Goal: Information Seeking & Learning: Learn about a topic

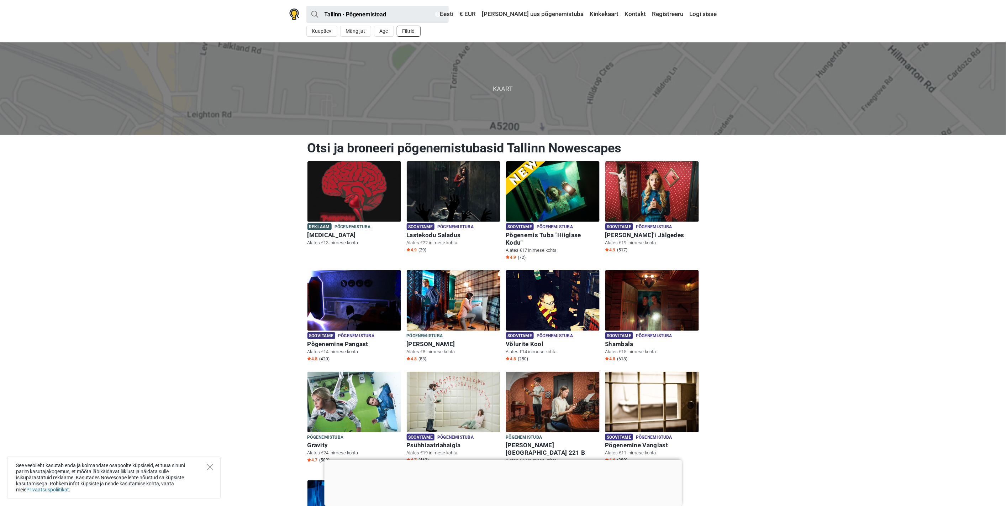
click at [412, 33] on button "Filtrid" at bounding box center [409, 31] width 24 height 11
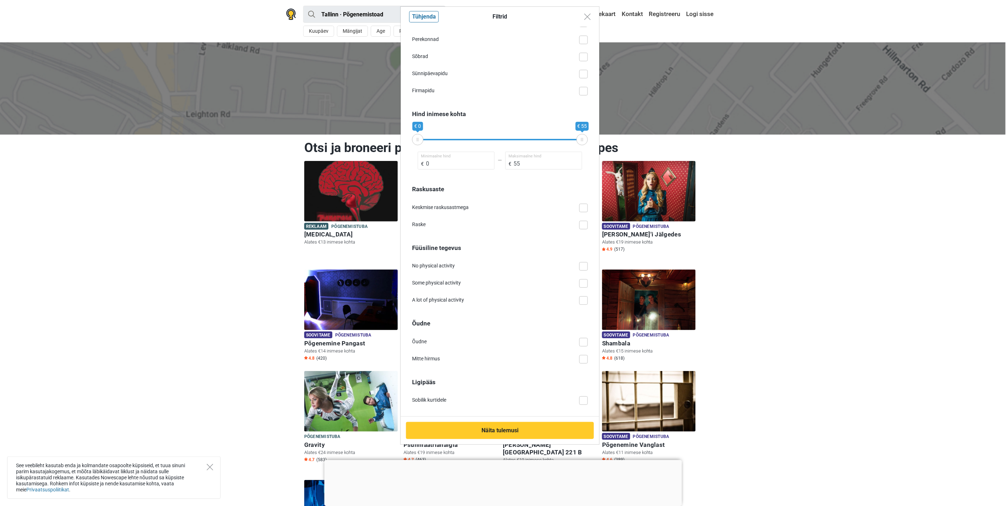
scroll to position [319, 0]
click at [227, 253] on div "Filtrid Tühjenda [GEOGRAPHIC_DATA] Naljakas Ebatavaline VR Detektiiv Dünaamilin…" at bounding box center [503, 253] width 1006 height 506
click at [586, 18] on img "Close modal" at bounding box center [587, 17] width 6 height 6
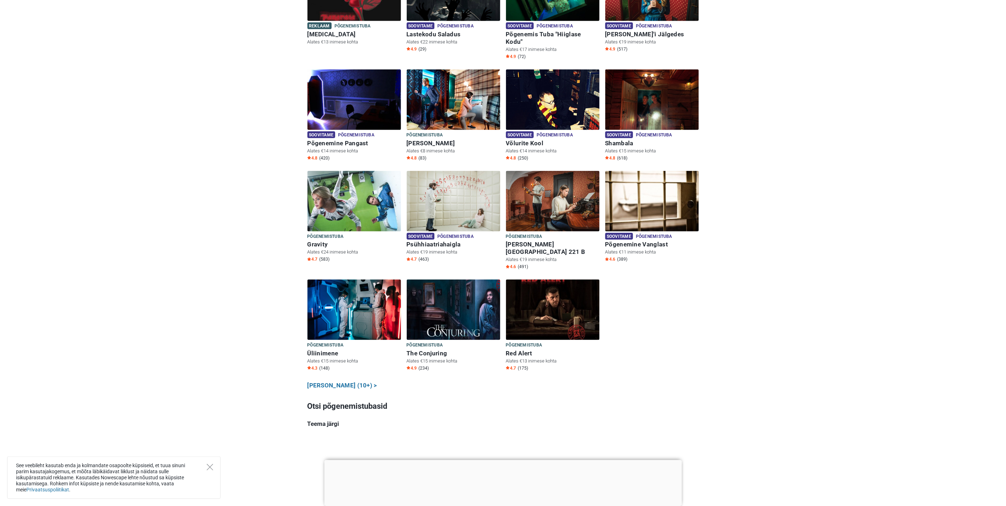
scroll to position [158, 0]
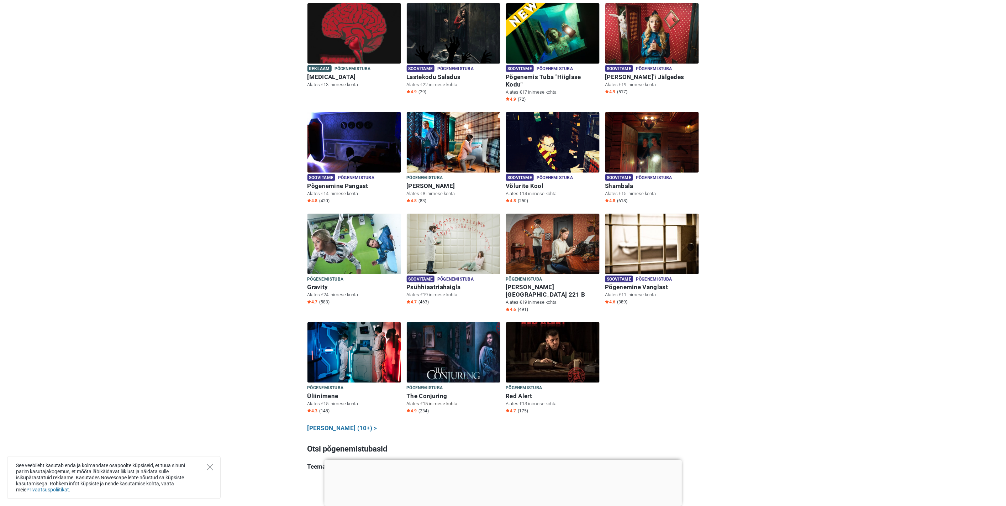
click at [456, 344] on img at bounding box center [454, 352] width 94 height 60
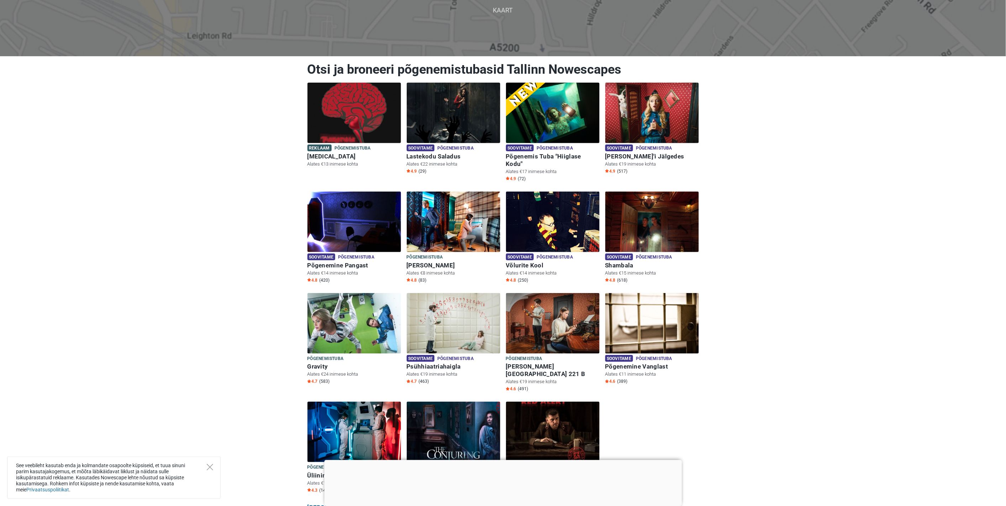
scroll to position [158, 0]
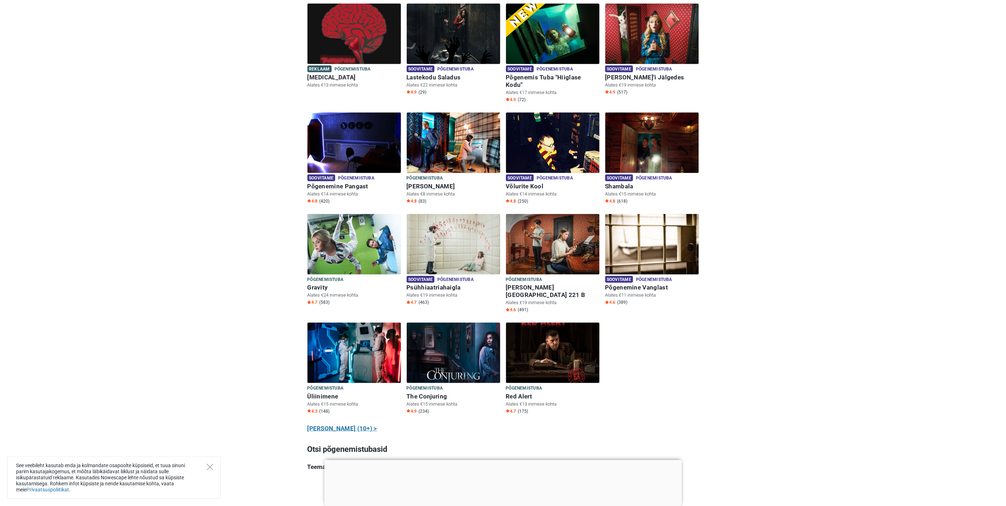
click at [347, 424] on link "Näita kõiki (10+) >" at bounding box center [342, 428] width 70 height 9
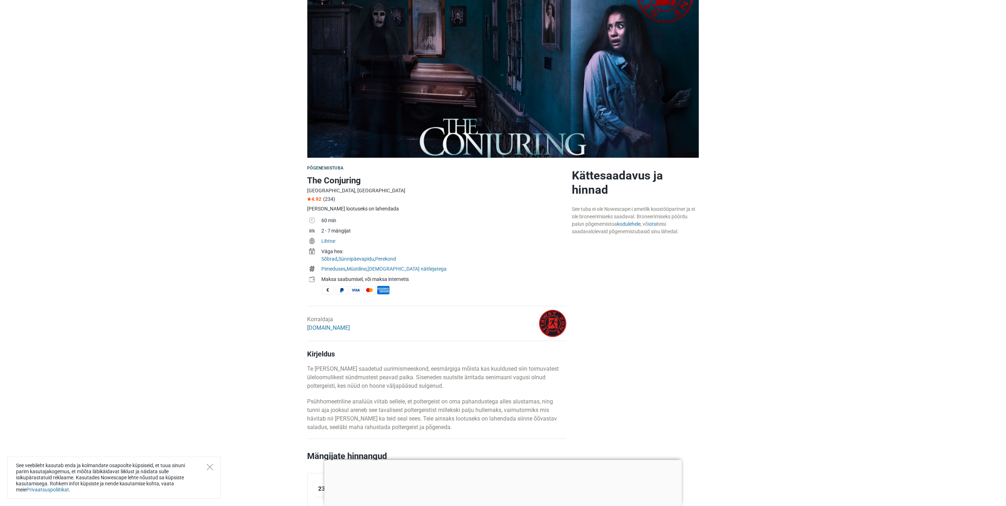
scroll to position [40, 0]
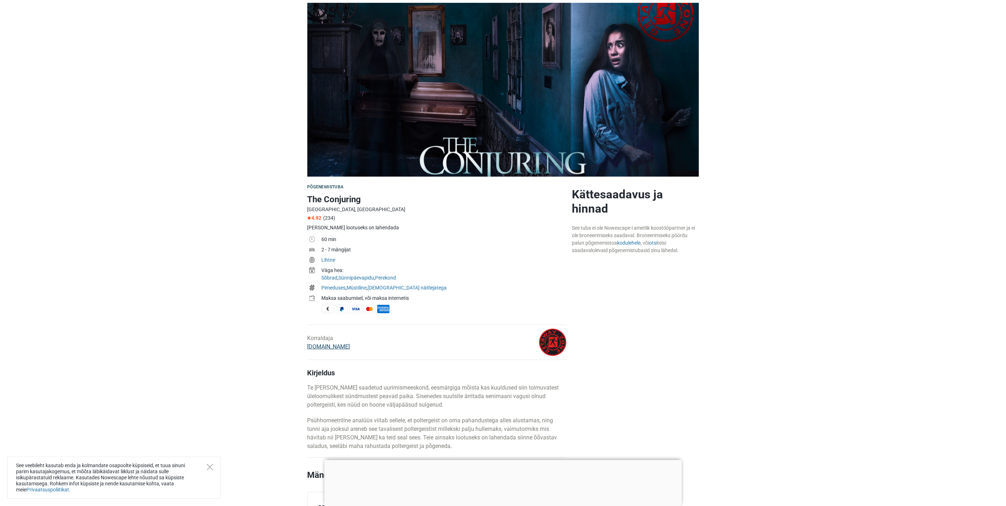
click at [326, 349] on link "GetAway.Zone" at bounding box center [328, 346] width 43 height 7
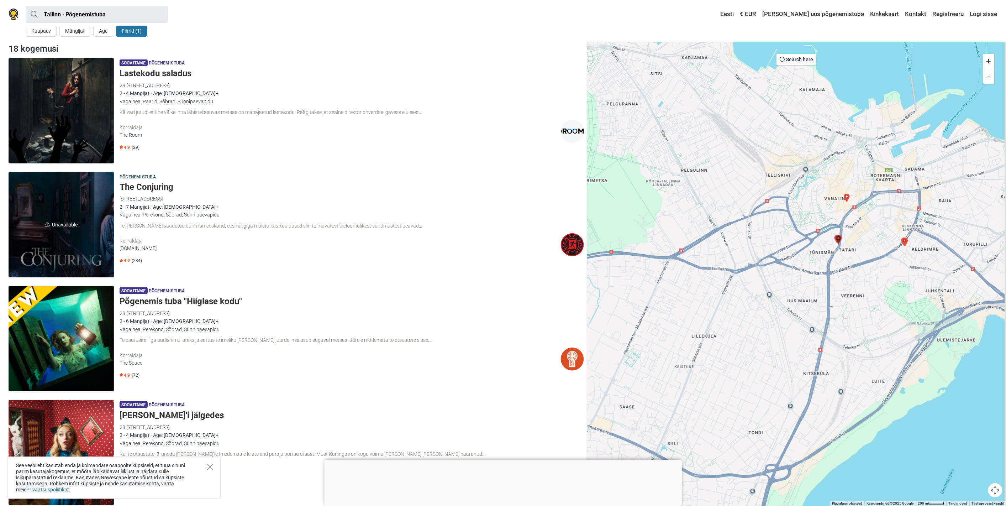
drag, startPoint x: 792, startPoint y: 195, endPoint x: 776, endPoint y: 262, distance: 68.4
click at [776, 262] on div at bounding box center [796, 273] width 419 height 463
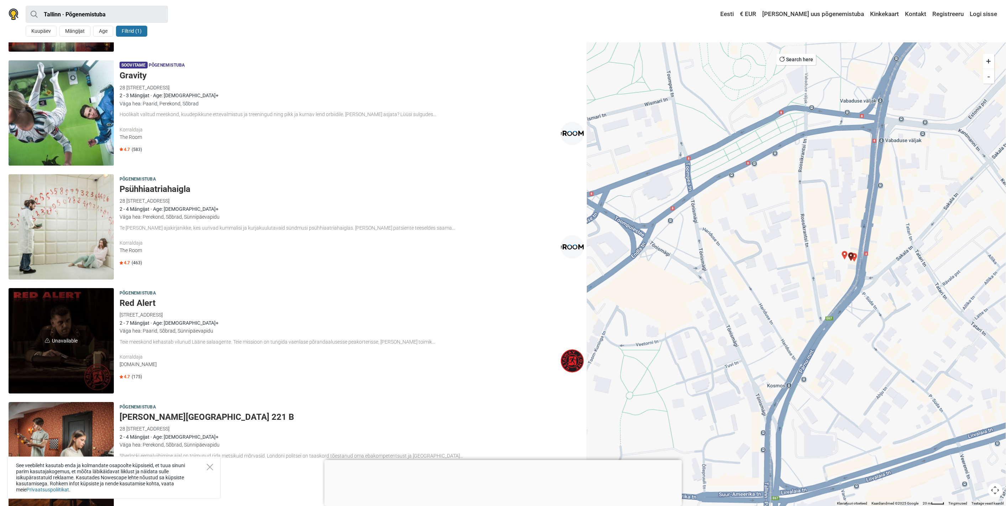
scroll to position [909, 0]
drag, startPoint x: 165, startPoint y: 189, endPoint x: 140, endPoint y: 184, distance: 25.8
click at [140, 184] on h5 "Psühhiaatriahaigla" at bounding box center [352, 189] width 464 height 10
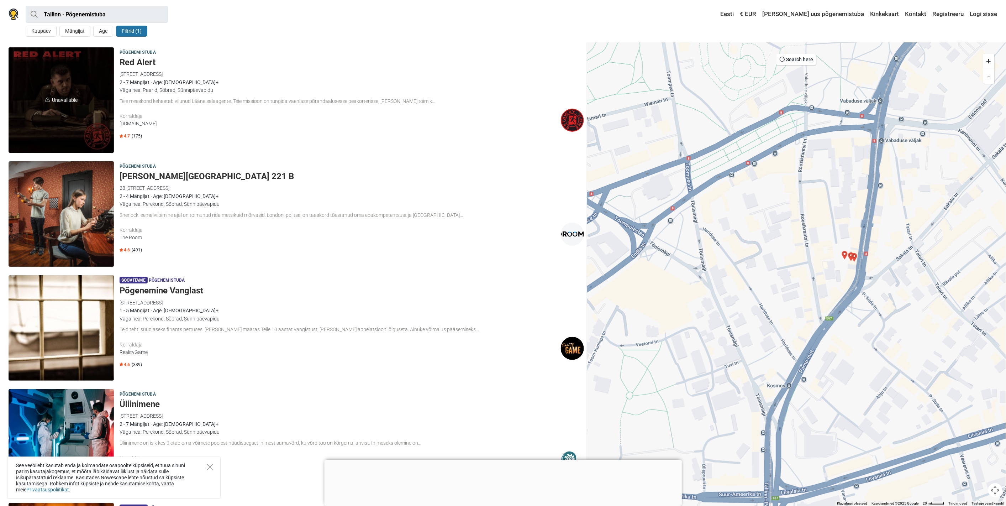
scroll to position [1147, 0]
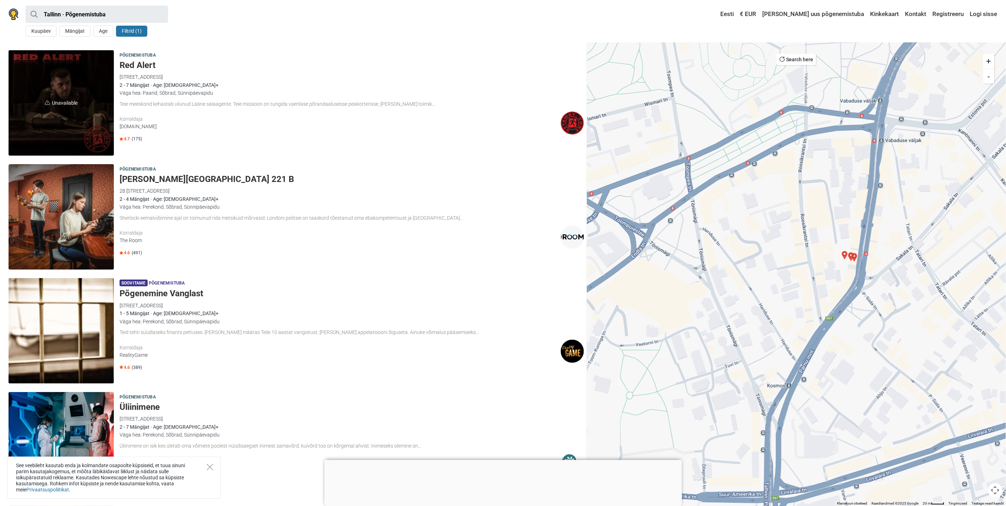
click at [144, 29] on button "Filtrid (1)" at bounding box center [131, 31] width 31 height 11
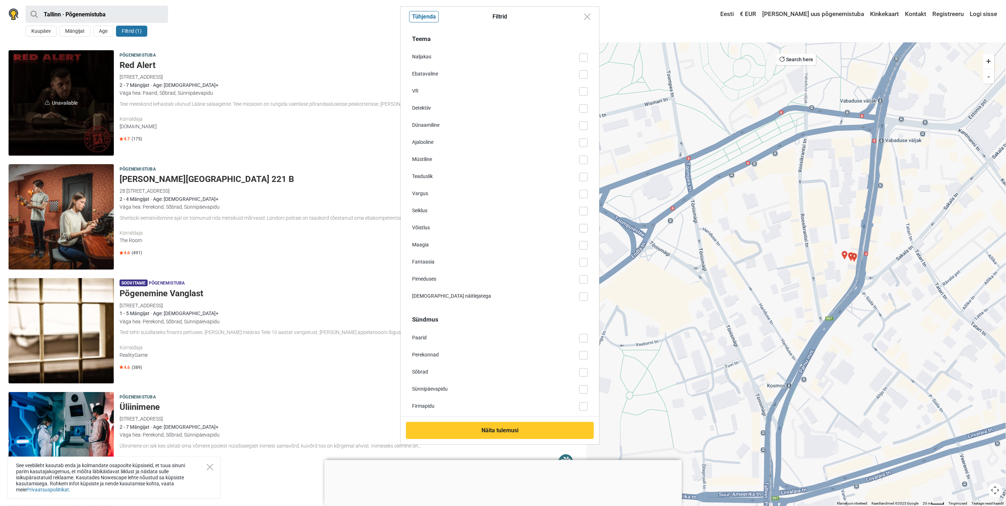
scroll to position [0, 0]
click at [81, 34] on div "Filtrid Tühjenda Teema Naljakas Ebatavaline VR Detektiiv Dünaamiline Ajalooline…" at bounding box center [503, 253] width 1006 height 506
click at [78, 29] on div "Filtrid Tühjenda Teema Naljakas Ebatavaline VR Detektiiv Dünaamiline Ajalooline…" at bounding box center [503, 253] width 1006 height 506
click at [180, 20] on div "Filtrid Tühjenda Teema Naljakas Ebatavaline VR Detektiiv Dünaamiline Ajalooline…" at bounding box center [503, 253] width 1006 height 506
click at [244, 22] on div "Filtrid Tühjenda Teema Naljakas Ebatavaline VR Detektiiv Dünaamiline Ajalooline…" at bounding box center [503, 253] width 1006 height 506
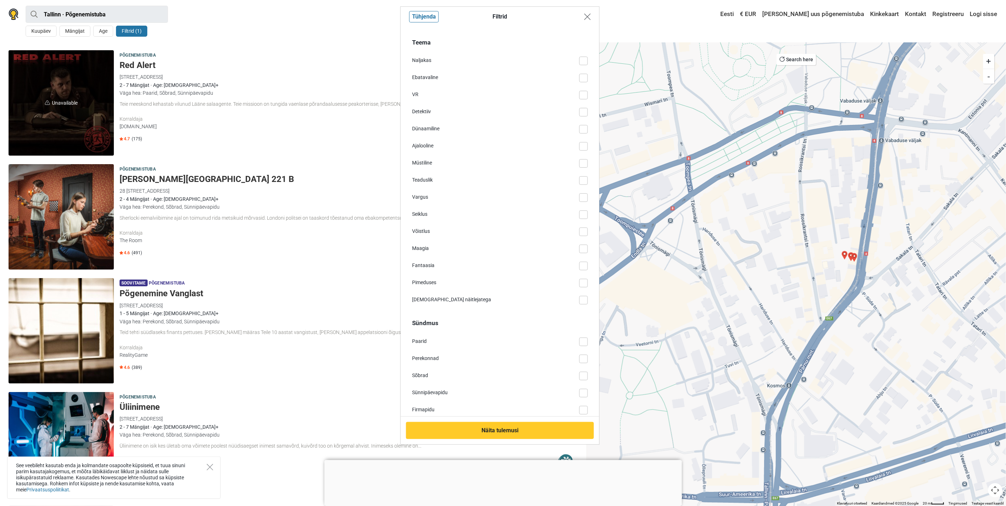
click at [583, 15] on button "Close modal" at bounding box center [588, 17] width 14 height 14
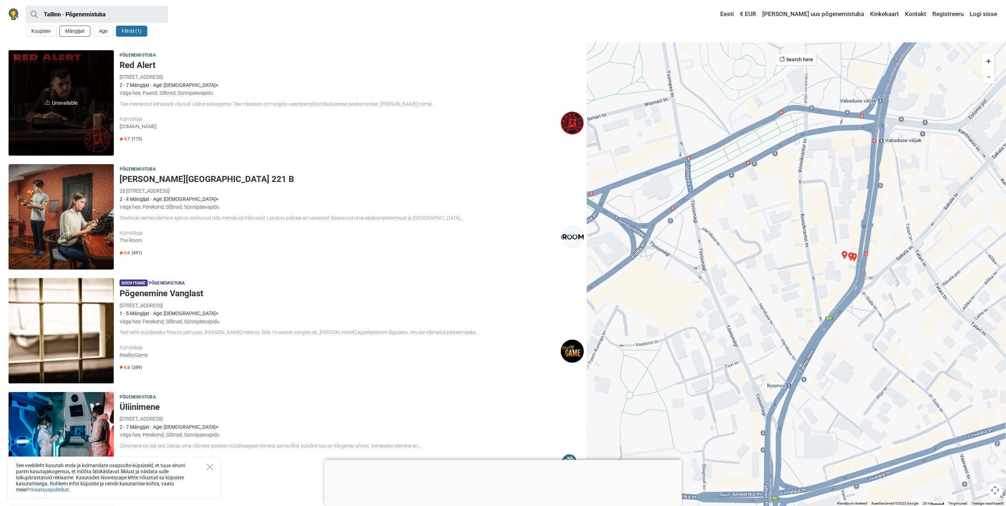
click at [73, 28] on button "Mängijat" at bounding box center [74, 31] width 31 height 11
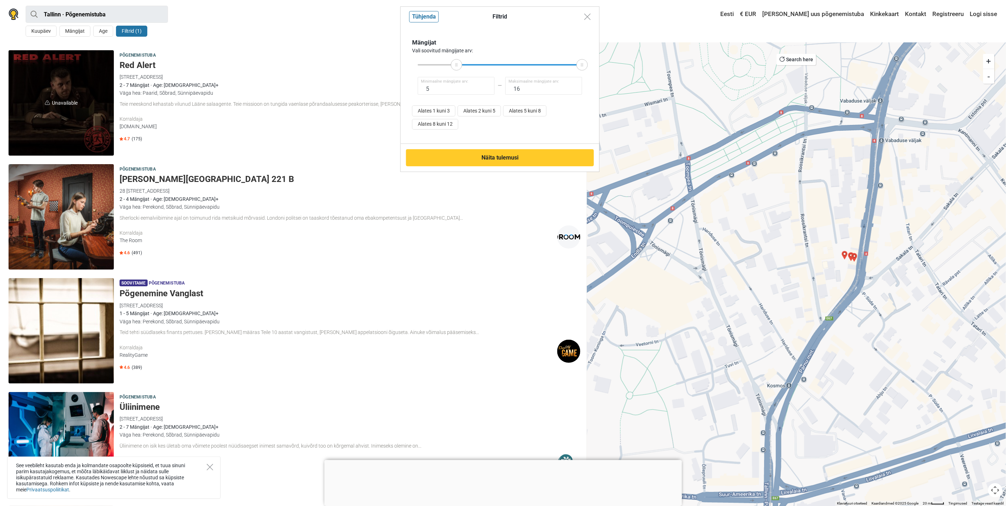
type input "4"
drag, startPoint x: 419, startPoint y: 66, endPoint x: 455, endPoint y: 64, distance: 35.6
click at [455, 64] on icon at bounding box center [454, 65] width 11 height 4
type input "8"
drag, startPoint x: 581, startPoint y: 66, endPoint x: 493, endPoint y: 68, distance: 88.6
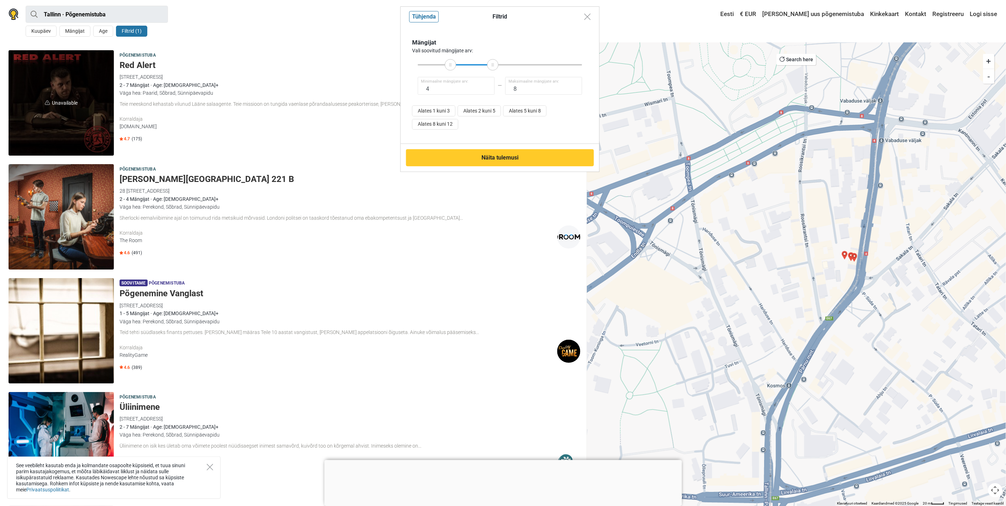
click at [493, 68] on div at bounding box center [492, 64] width 11 height 11
click at [502, 160] on button "Näita tulemusi" at bounding box center [500, 157] width 188 height 17
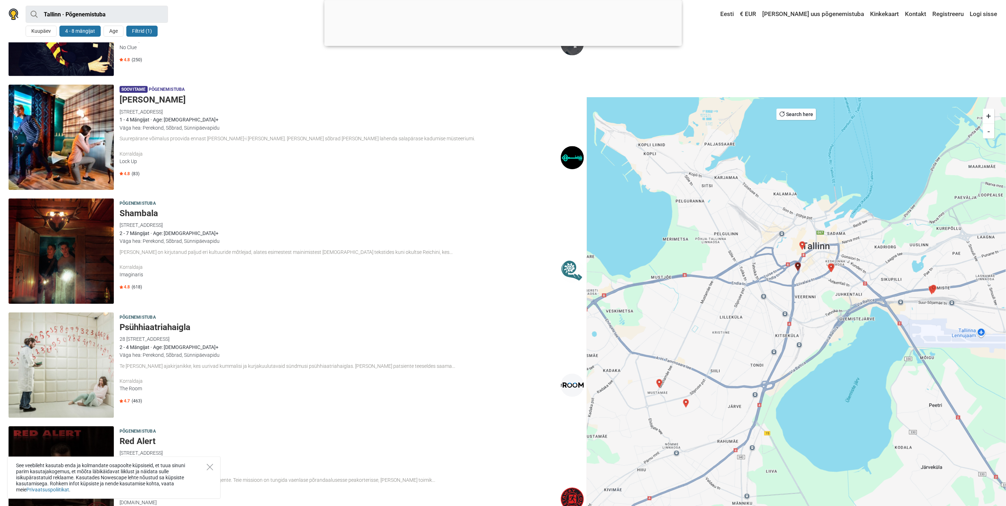
scroll to position [751, 0]
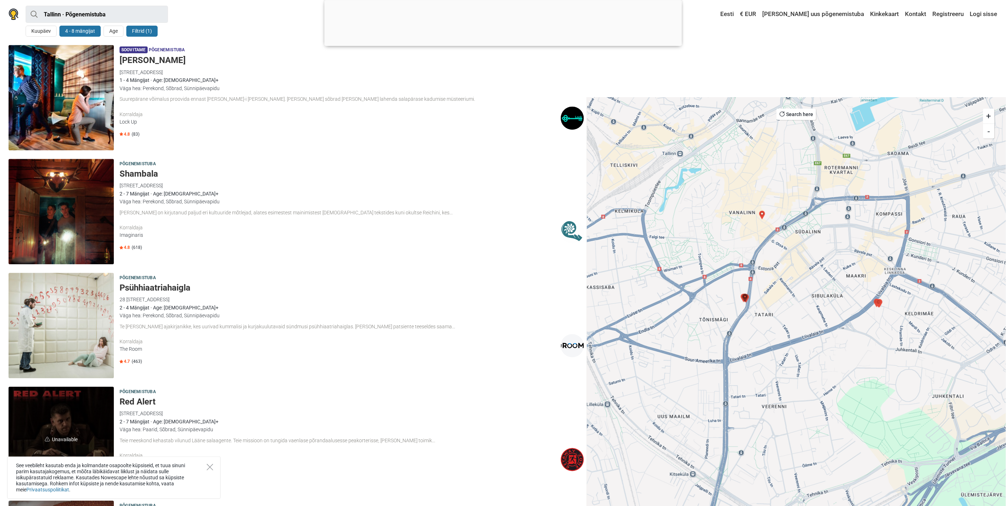
drag, startPoint x: 787, startPoint y: 204, endPoint x: 774, endPoint y: 331, distance: 127.3
click at [774, 331] on div at bounding box center [796, 328] width 419 height 463
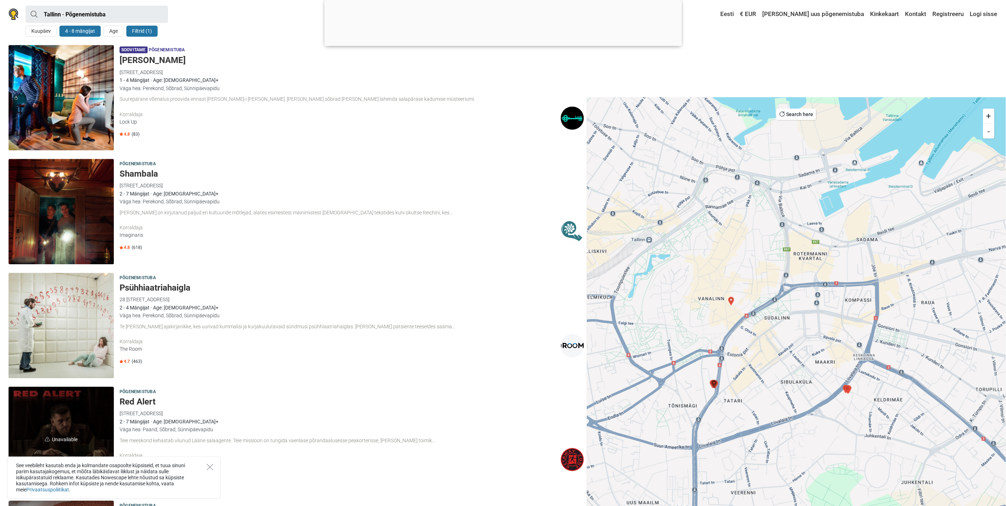
click at [733, 301] on img "Red Alert" at bounding box center [731, 301] width 9 height 9
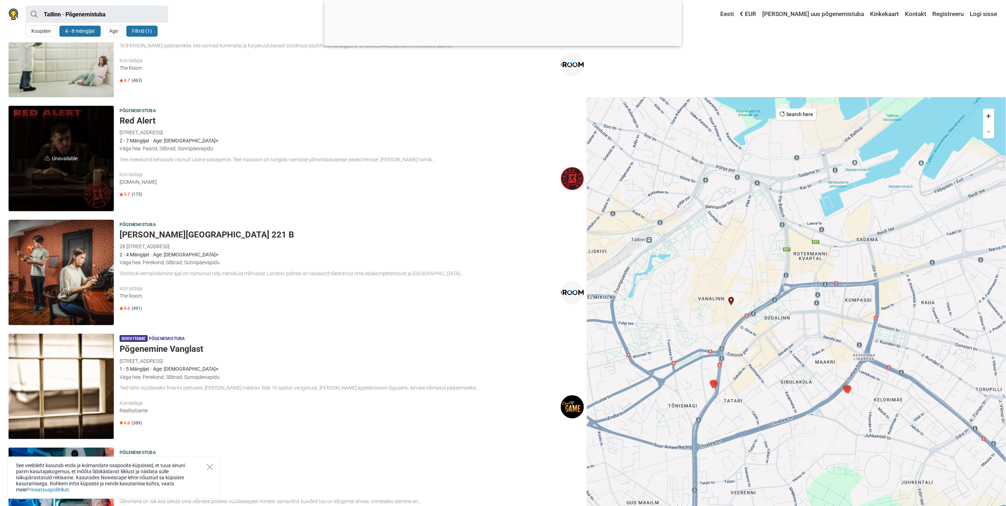
scroll to position [1037, 0]
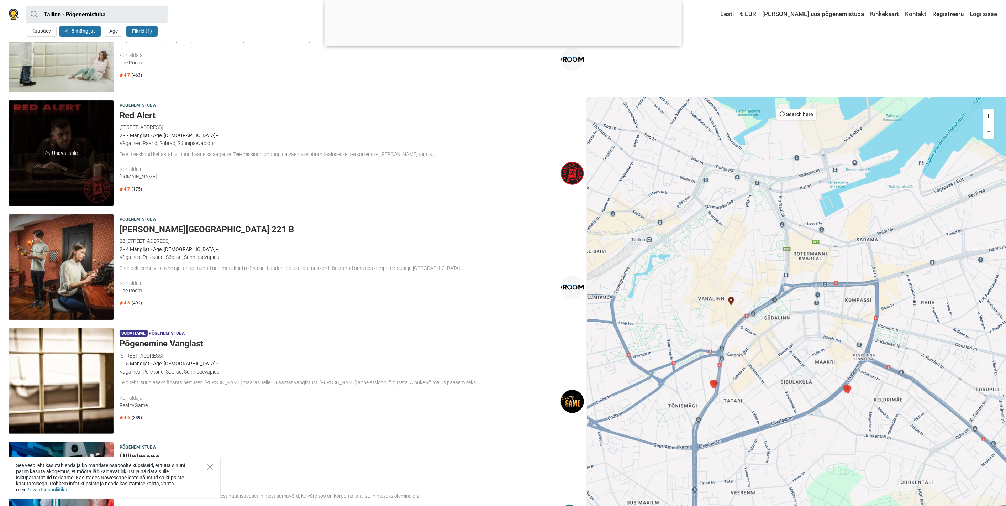
click at [715, 385] on img "Baker Street 221 B" at bounding box center [715, 384] width 9 height 9
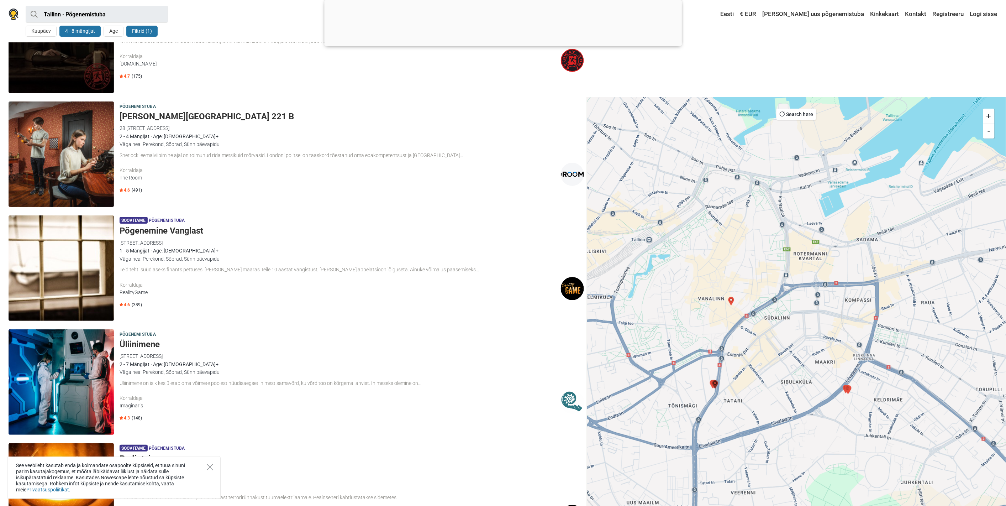
scroll to position [1151, 0]
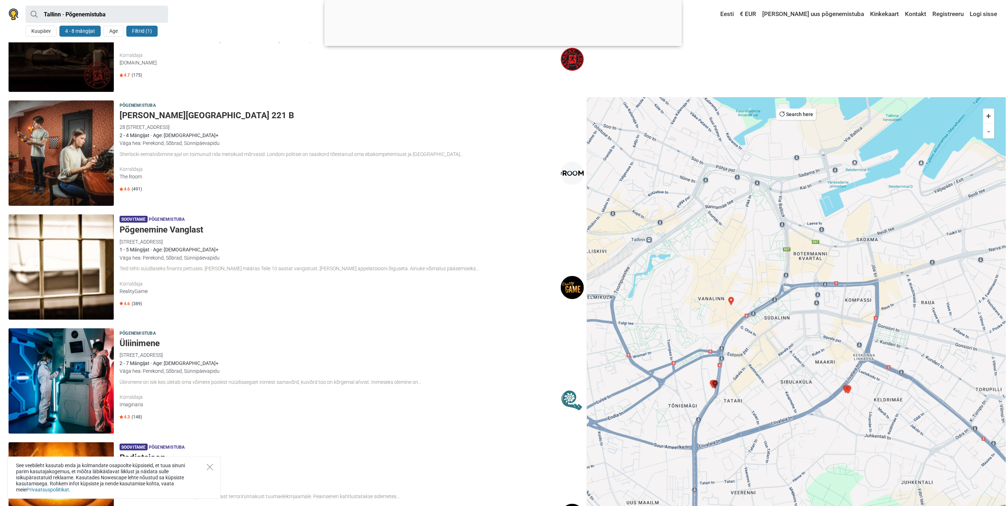
click at [732, 303] on img "Red Alert" at bounding box center [731, 301] width 9 height 9
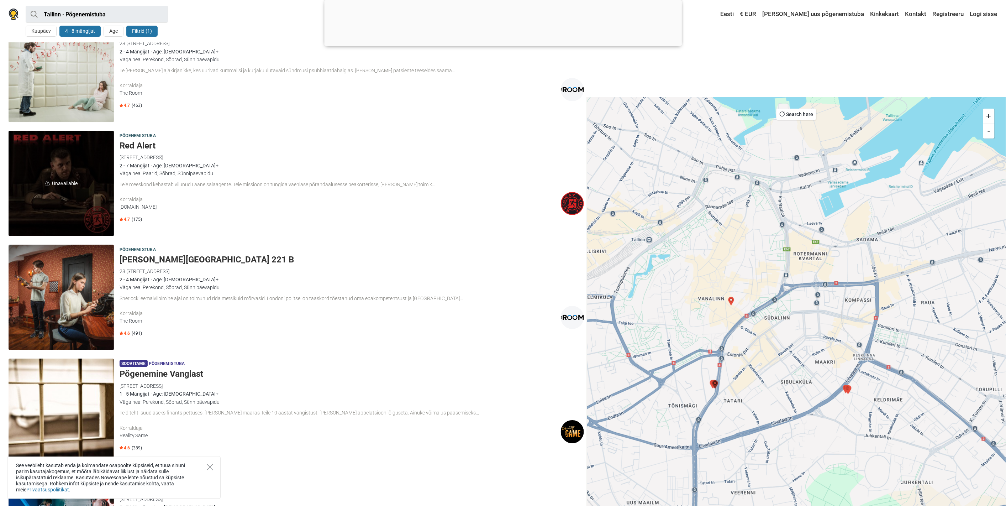
scroll to position [1037, 0]
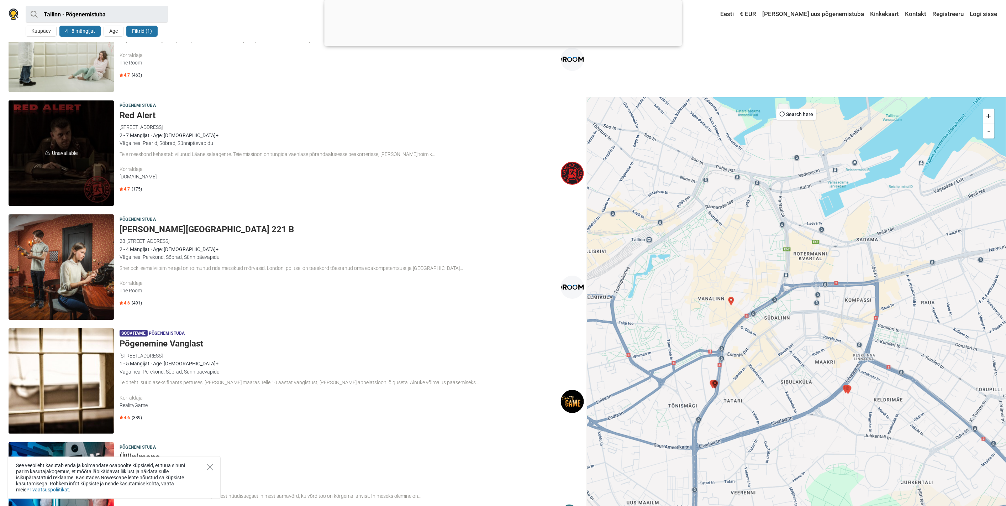
click at [714, 382] on img "Baker Street 221 B" at bounding box center [715, 384] width 9 height 9
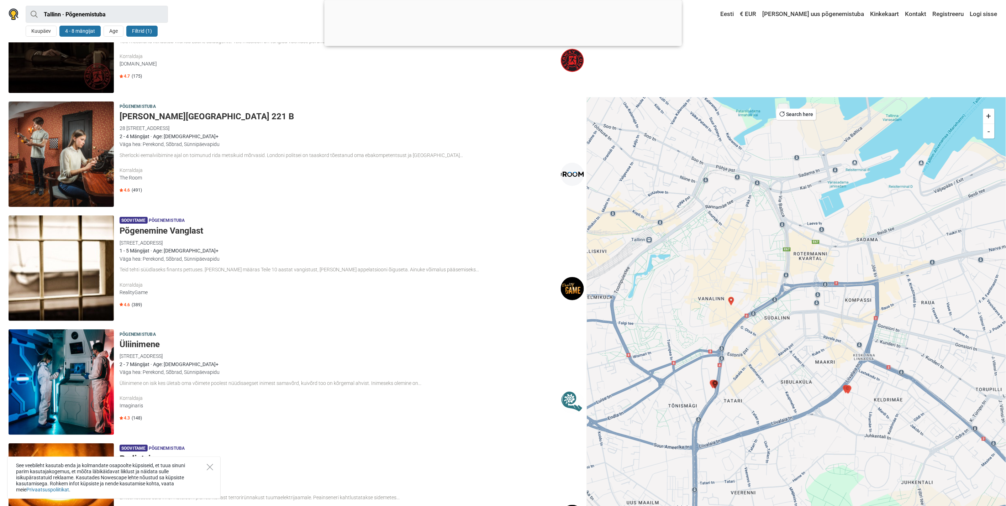
scroll to position [1151, 0]
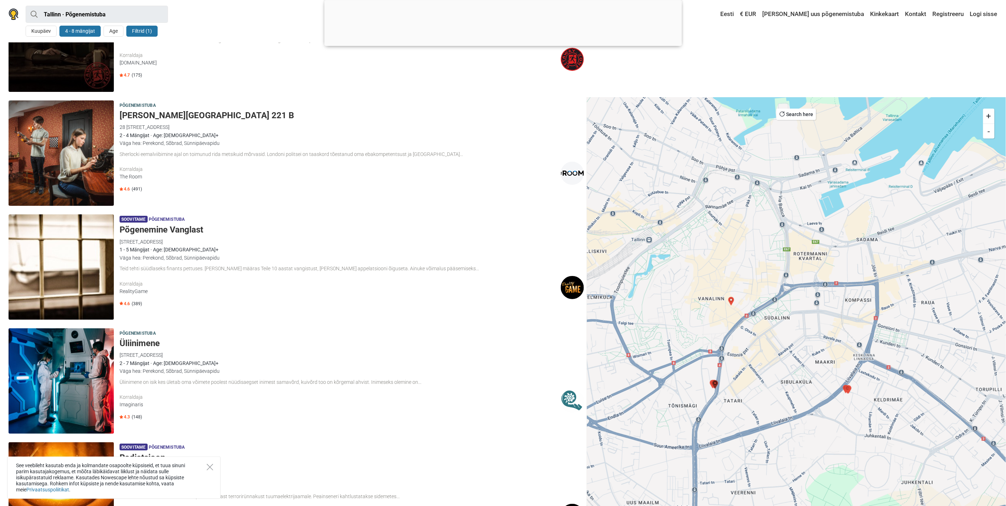
click at [713, 381] on img "Baker Street 221 B" at bounding box center [715, 384] width 9 height 9
click at [712, 381] on img "Baker Street 221 B" at bounding box center [715, 384] width 9 height 9
click at [712, 383] on img "Baker Street 221 B" at bounding box center [715, 384] width 9 height 9
click at [711, 383] on img "Baker Street 221 B" at bounding box center [715, 384] width 9 height 9
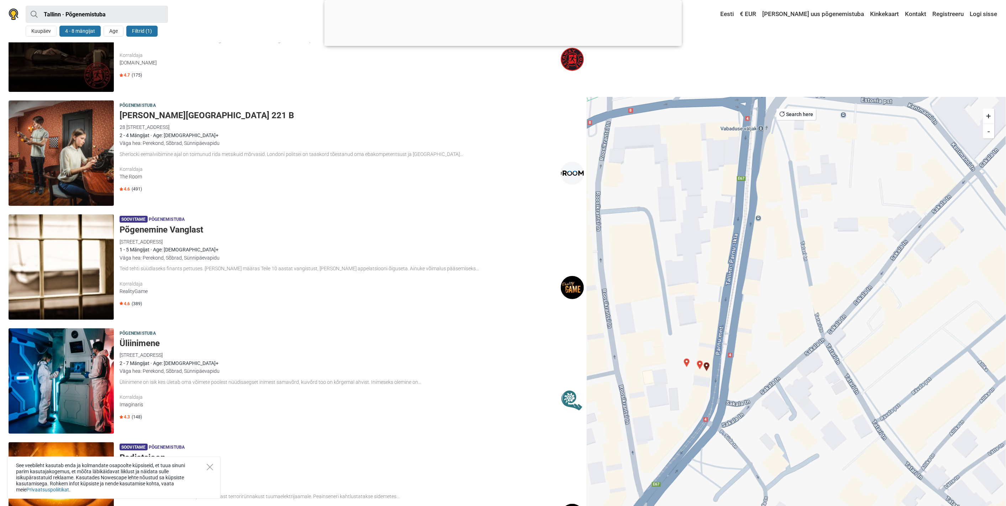
drag, startPoint x: 704, startPoint y: 382, endPoint x: 702, endPoint y: 322, distance: 59.8
click at [703, 319] on div at bounding box center [796, 328] width 419 height 463
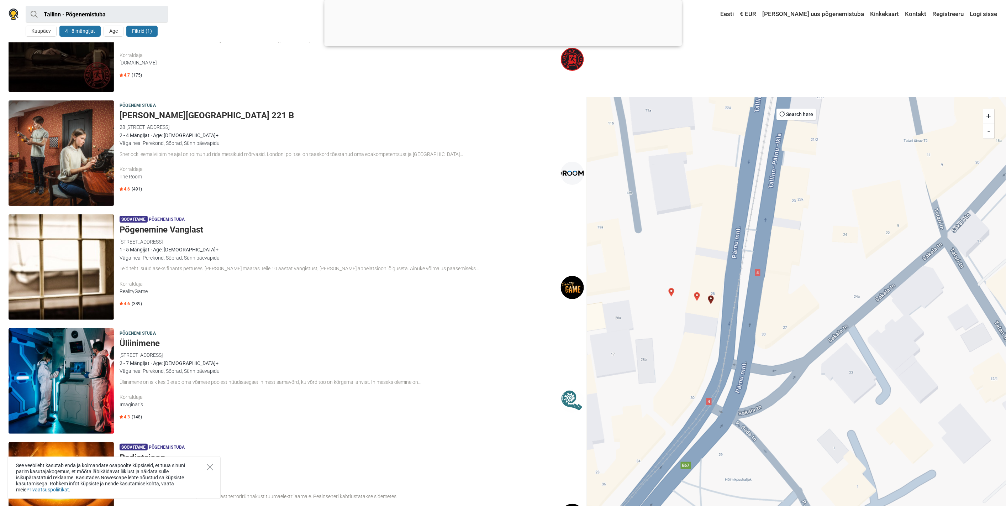
click at [696, 296] on img "Psühhiaatriahaigla" at bounding box center [697, 296] width 9 height 9
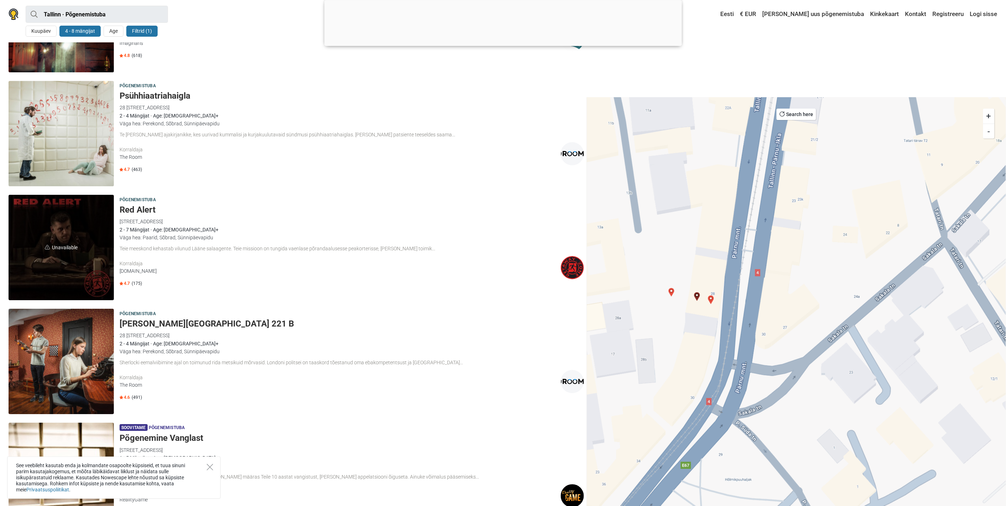
scroll to position [923, 0]
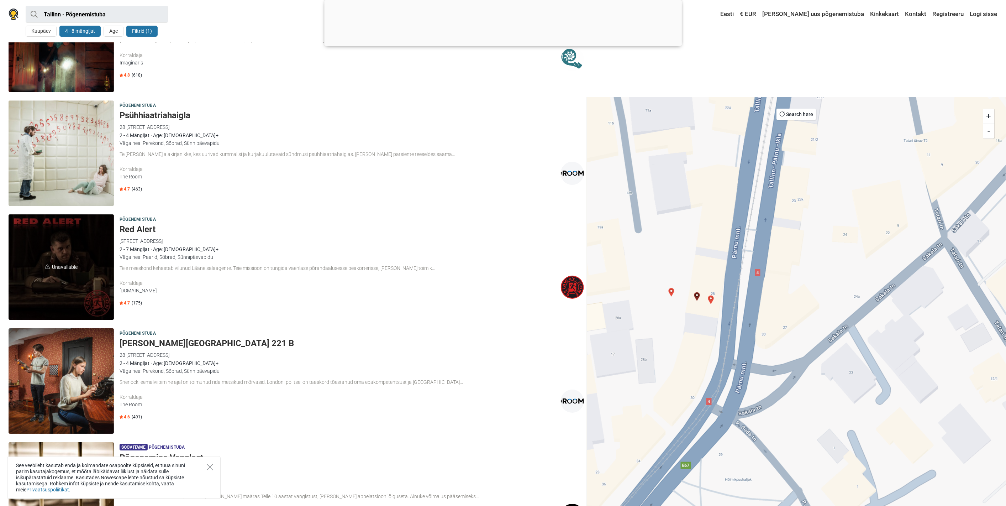
click at [672, 293] on img "Lastekodu saladus" at bounding box center [671, 292] width 9 height 9
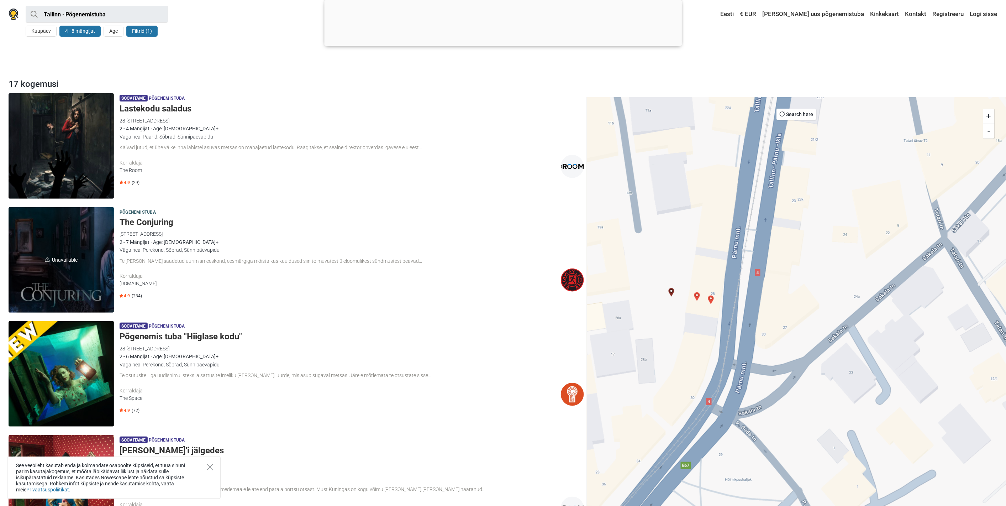
scroll to position [12, 0]
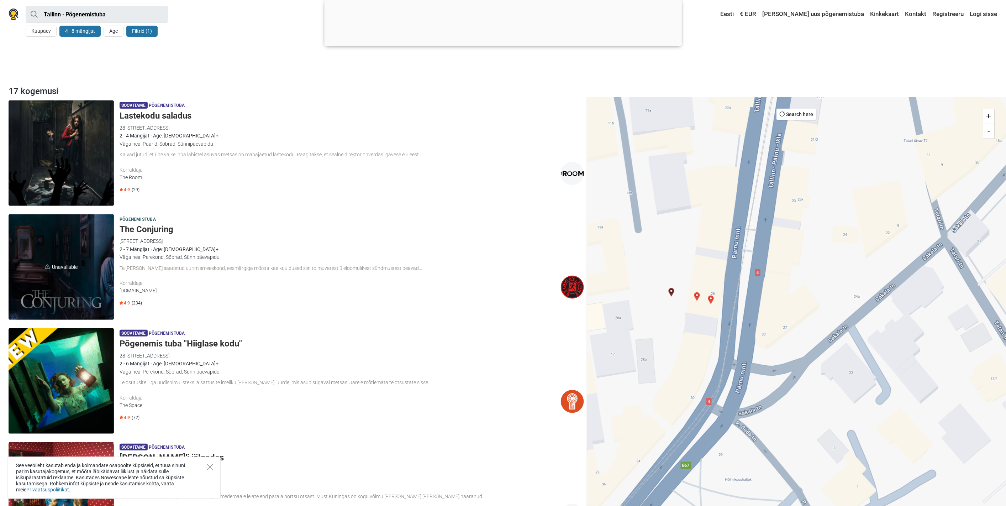
click at [696, 296] on img "Psühhiaatriahaigla" at bounding box center [697, 296] width 9 height 9
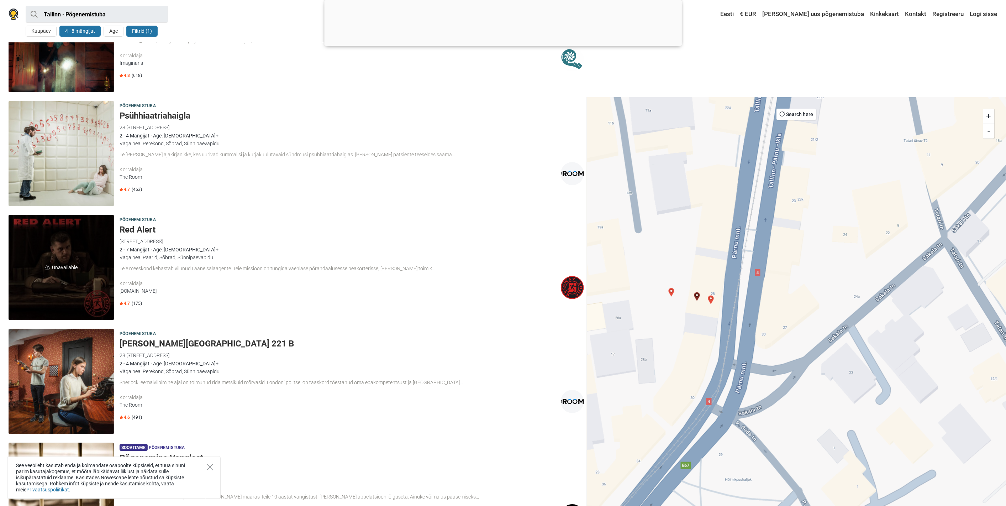
scroll to position [923, 0]
click at [710, 298] on img "Baker Street 221 B" at bounding box center [711, 299] width 9 height 9
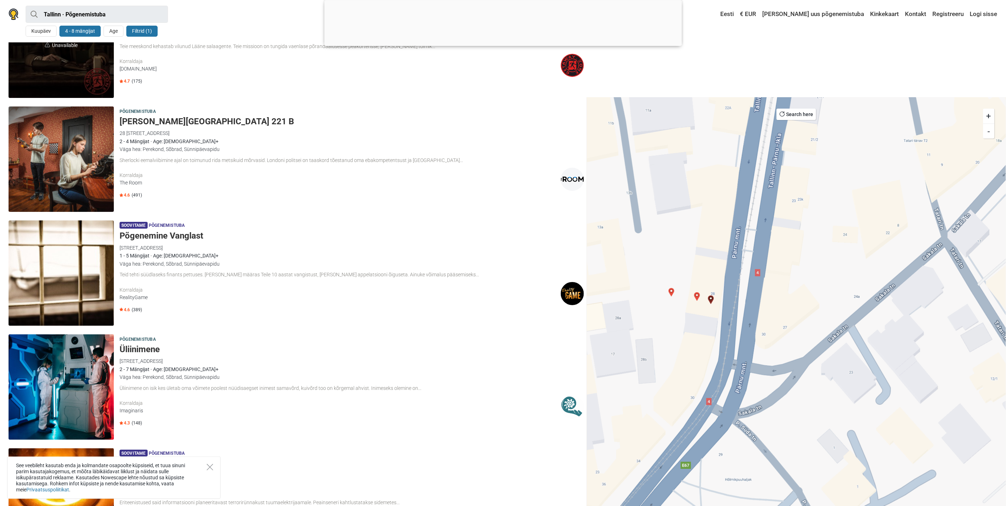
scroll to position [1151, 0]
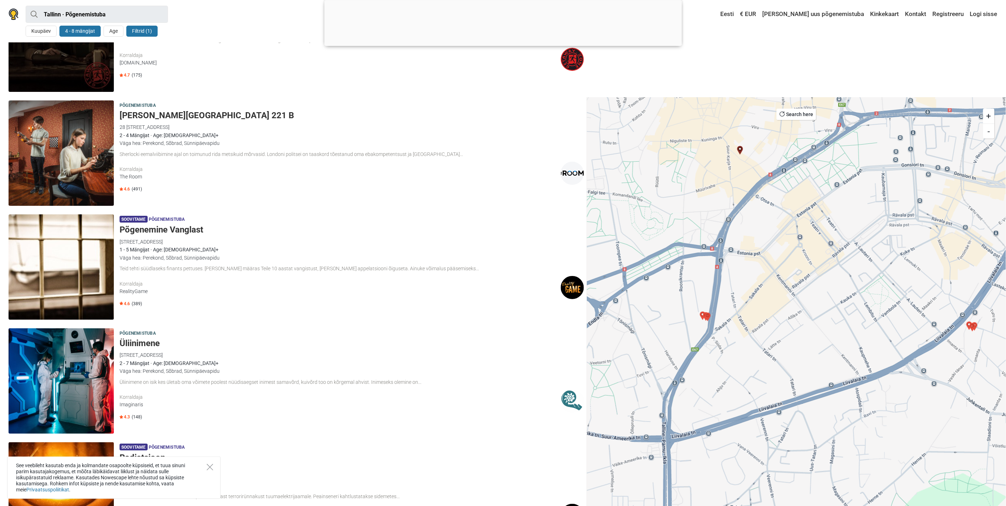
click at [82, 32] on button "4 - 8 mängijat" at bounding box center [79, 31] width 41 height 11
type input "4"
type input "8"
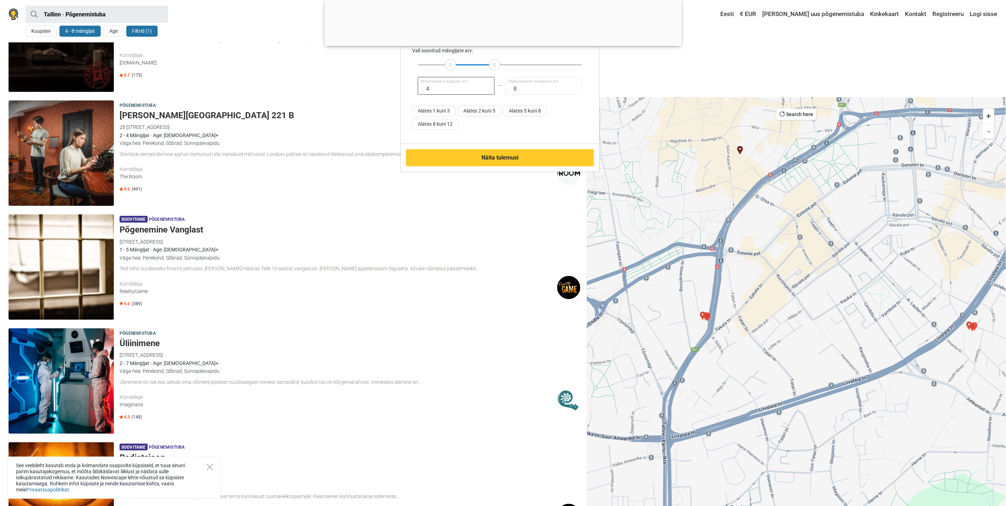
drag, startPoint x: 430, startPoint y: 87, endPoint x: 400, endPoint y: 88, distance: 29.5
click at [401, 88] on div "Mängijat Vali soovitud mängijate arv: 4 Minimaalne mängijate arv: 8 Maksimaalne…" at bounding box center [500, 85] width 199 height 117
type input "5"
click at [499, 153] on button "Näita tulemusi" at bounding box center [500, 157] width 188 height 17
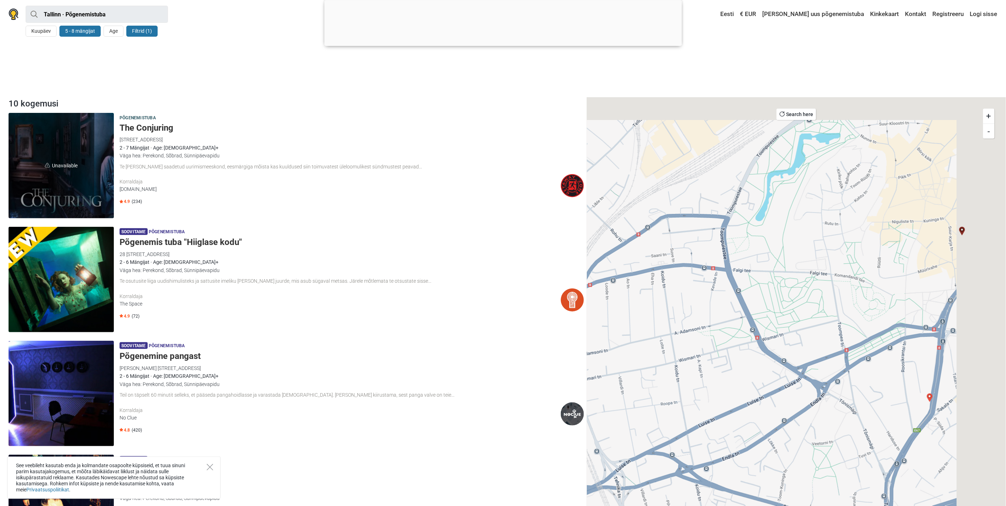
drag, startPoint x: 922, startPoint y: 190, endPoint x: 620, endPoint y: 322, distance: 329.9
click at [620, 322] on div at bounding box center [796, 328] width 419 height 463
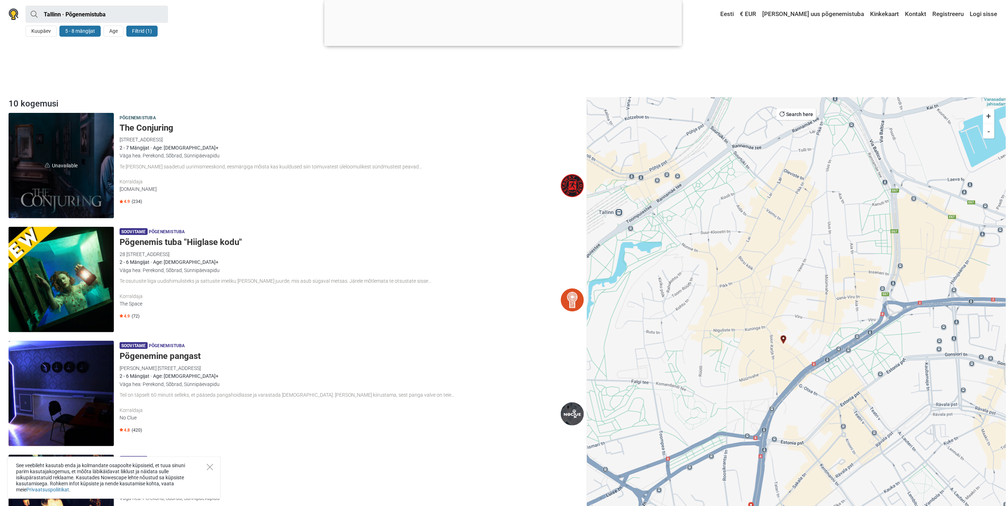
drag, startPoint x: 717, startPoint y: 276, endPoint x: 784, endPoint y: 295, distance: 69.4
click at [784, 295] on div at bounding box center [796, 328] width 419 height 463
click at [783, 339] on img "The Conjuring" at bounding box center [783, 339] width 9 height 9
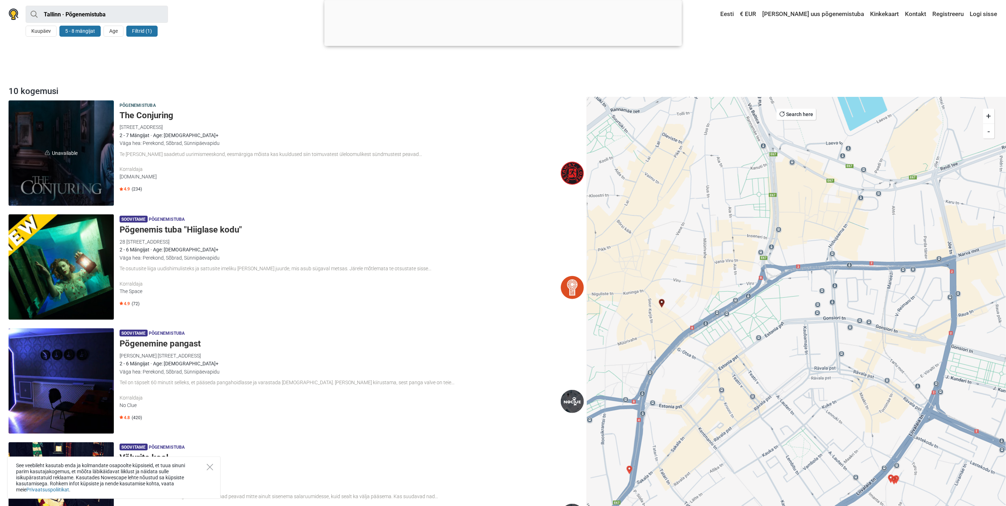
drag, startPoint x: 826, startPoint y: 328, endPoint x: 703, endPoint y: 291, distance: 128.3
click at [703, 291] on div at bounding box center [796, 328] width 419 height 463
click at [139, 114] on h5 "The Conjuring" at bounding box center [352, 115] width 464 height 10
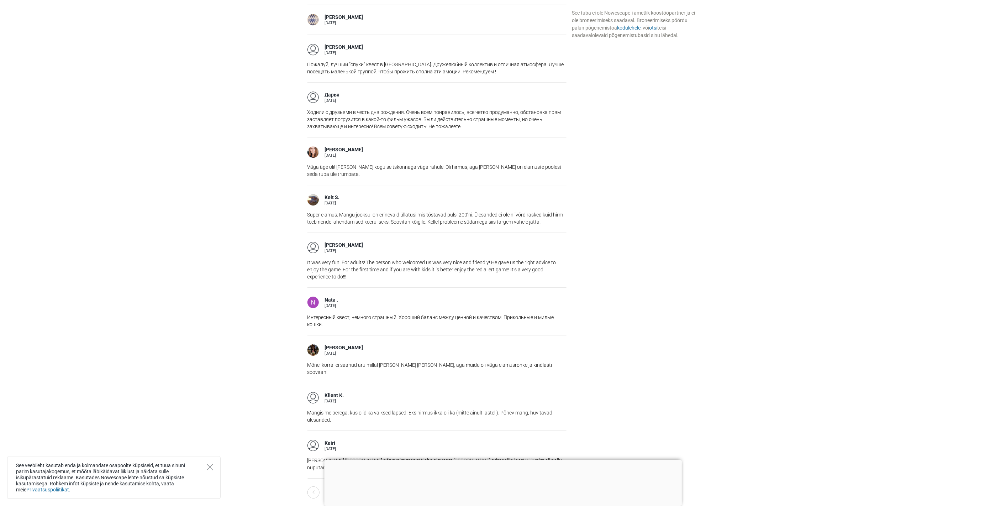
scroll to position [949, 0]
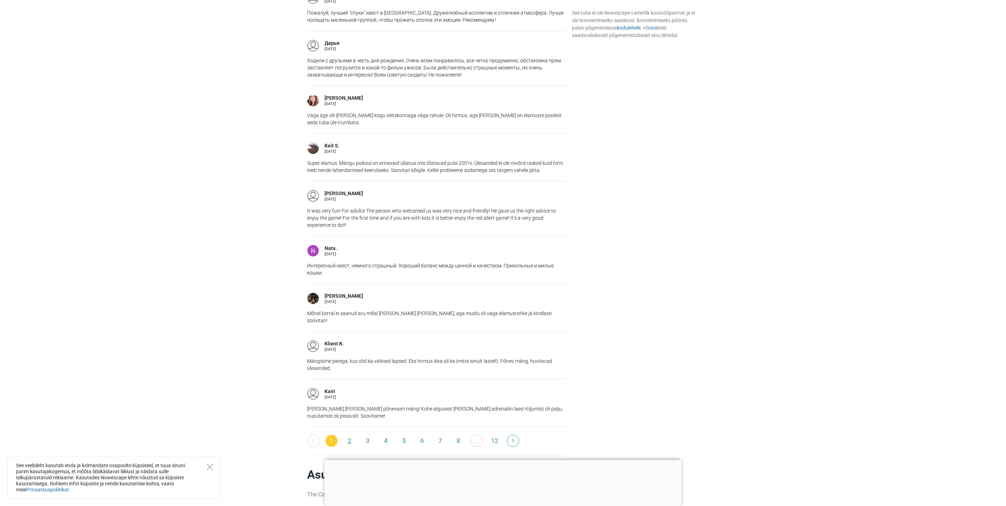
click at [351, 435] on link "2" at bounding box center [350, 441] width 12 height 12
click at [353, 435] on link "2" at bounding box center [350, 441] width 12 height 12
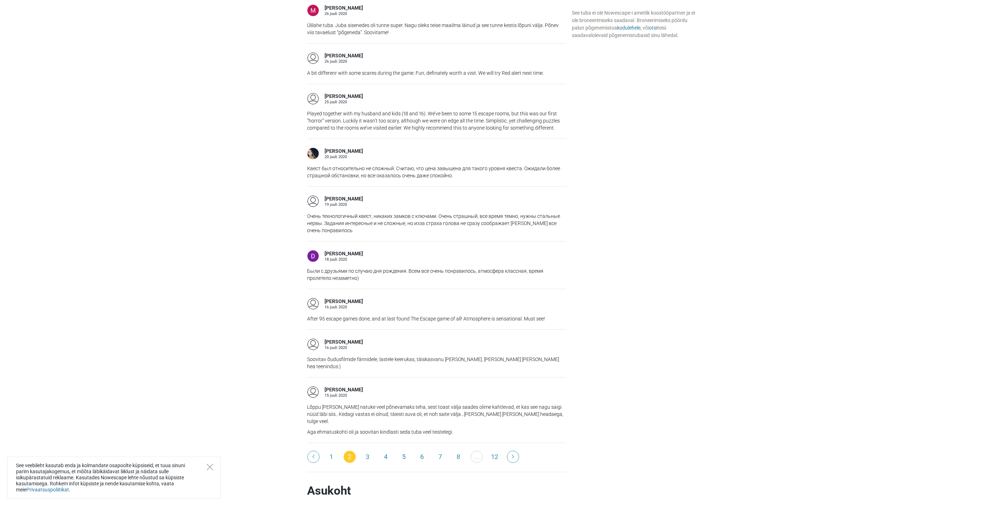
scroll to position [1028, 0]
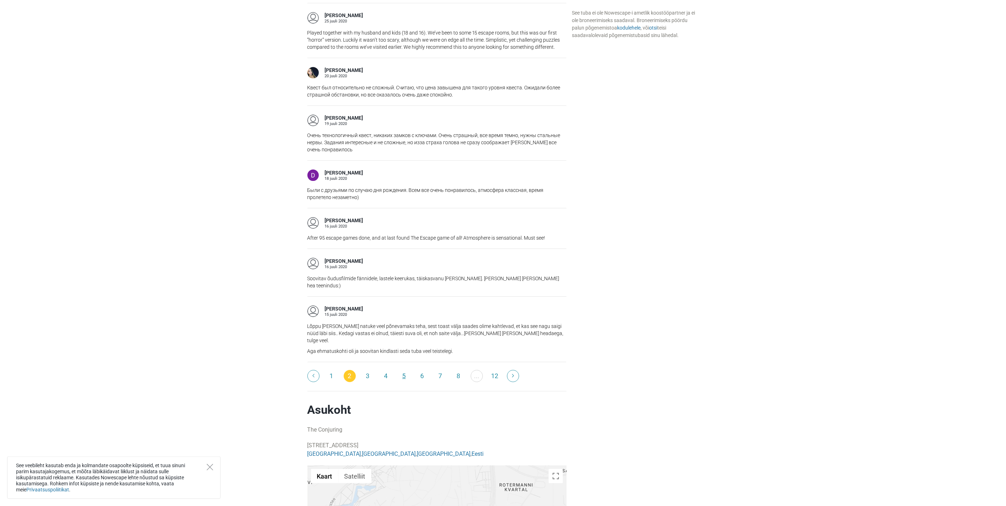
click at [404, 370] on link "5" at bounding box center [404, 376] width 12 height 12
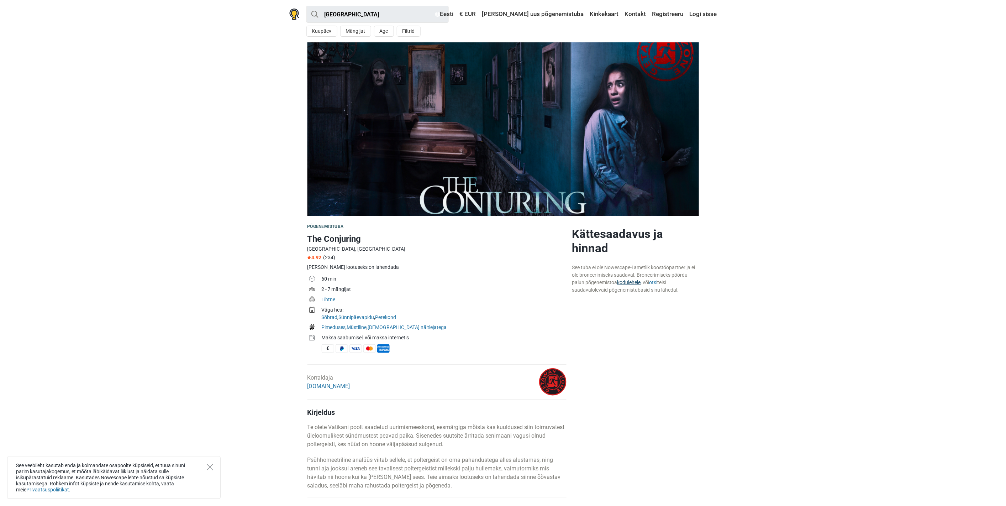
click at [628, 281] on link "kodulehele" at bounding box center [628, 282] width 23 height 6
